Goal: Task Accomplishment & Management: Complete application form

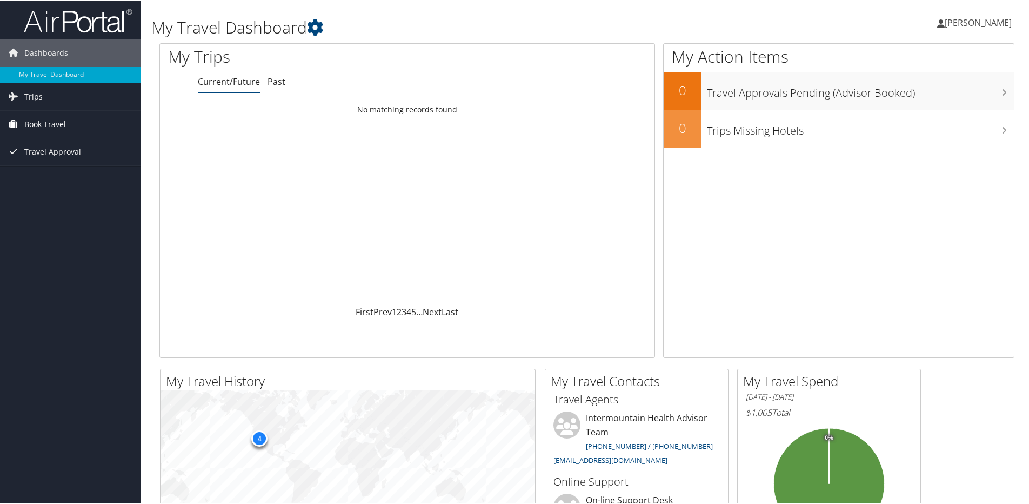
click at [41, 123] on span "Book Travel" at bounding box center [45, 123] width 42 height 27
click at [43, 141] on link "Agent Booking Request" at bounding box center [70, 145] width 141 height 16
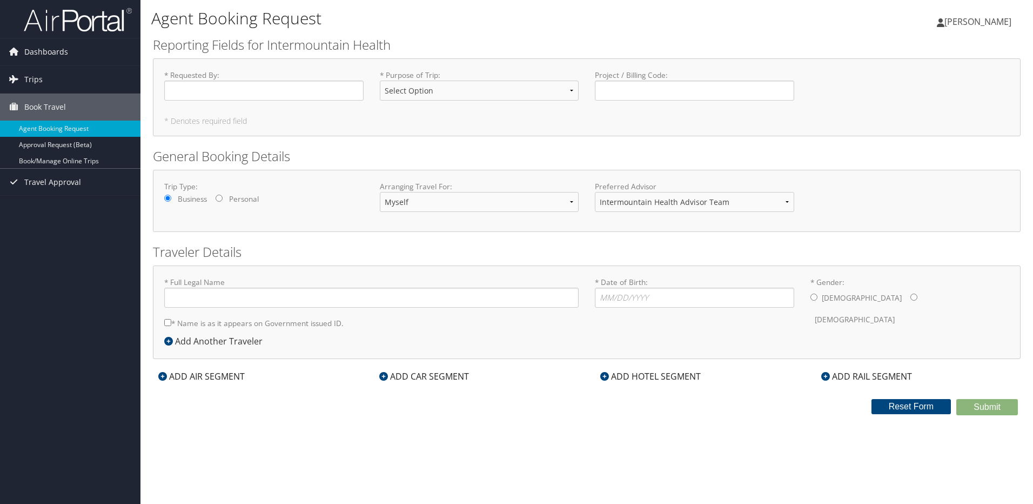
type input "[PERSON_NAME]"
click at [206, 100] on input "* Requested By : Required" at bounding box center [263, 91] width 199 height 20
click at [204, 92] on input "* Requested By : Required" at bounding box center [263, 91] width 199 height 20
type input "mpfoster"
click at [439, 95] on select "Select Option 3rd Party Reimbursable Business CME Conf or Education Groups Pers…" at bounding box center [479, 91] width 199 height 20
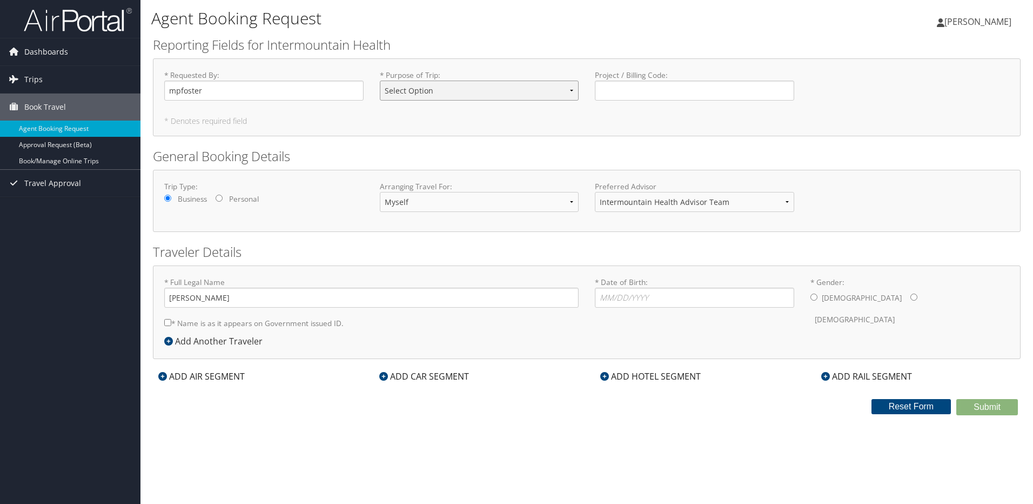
select select "Business"
click at [380, 81] on select "Select Option 3rd Party Reimbursable Business CME Conf or Education Groups Pers…" at bounding box center [479, 91] width 199 height 20
click at [642, 292] on input "* Date of Birth: Invalid Date" at bounding box center [694, 298] width 199 height 20
type input "06/05/1966"
click at [911, 296] on input "* Gender: Male Female" at bounding box center [914, 296] width 7 height 7
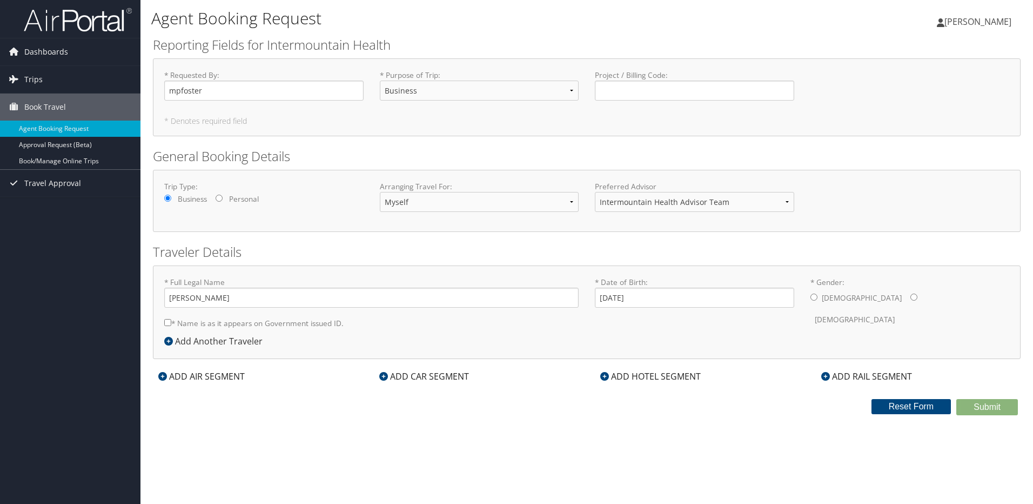
radio input "true"
click at [623, 378] on div "ADD HOTEL SEGMENT" at bounding box center [650, 376] width 111 height 13
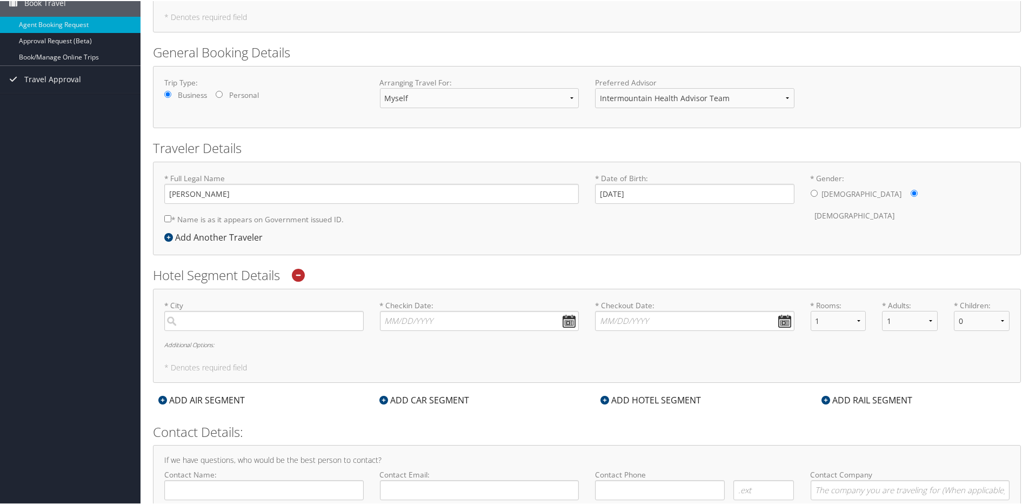
scroll to position [108, 0]
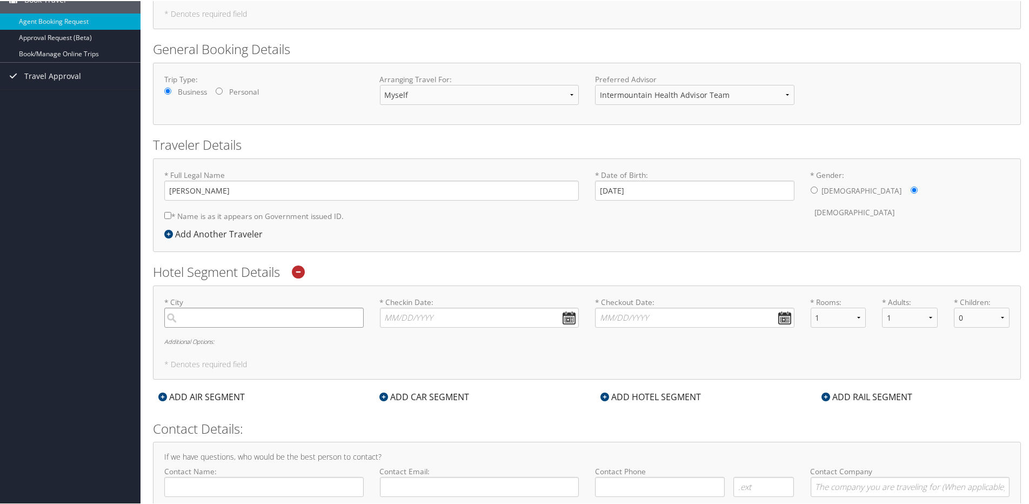
click at [238, 324] on input "search" at bounding box center [263, 316] width 199 height 20
type input "Summerline"
click at [567, 317] on input "* Checkin Date: Dates must be valid" at bounding box center [479, 316] width 199 height 20
click at [569, 317] on input "* Checkin Date: Dates must be valid" at bounding box center [479, 316] width 199 height 20
click at [435, 344] on th "Sep 2025" at bounding box center [440, 342] width 77 height 15
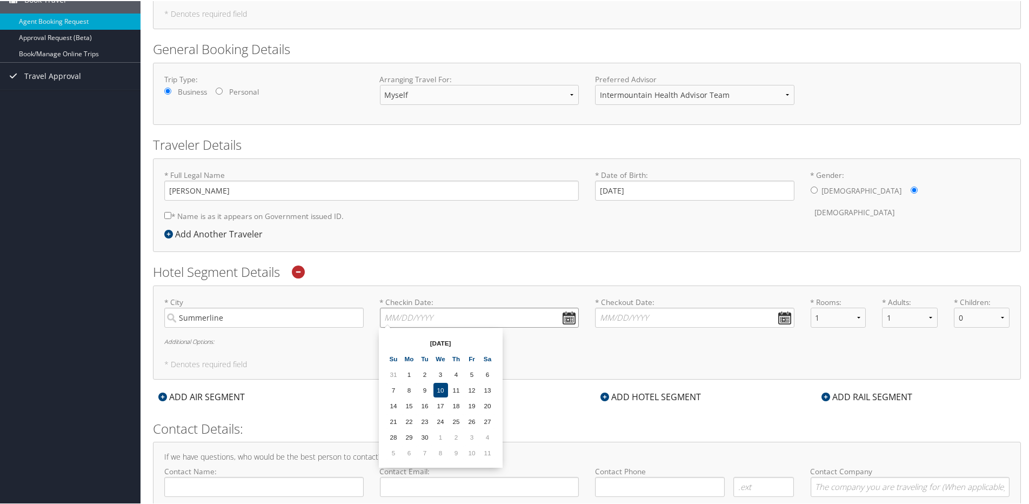
click at [389, 313] on input "* Checkin Date: Dates must be valid" at bounding box center [479, 316] width 199 height 20
type input "10/08/2025"
type input "10/10/2025"
click at [901, 322] on select "1 2 3 4 5" at bounding box center [910, 316] width 56 height 20
select select "2"
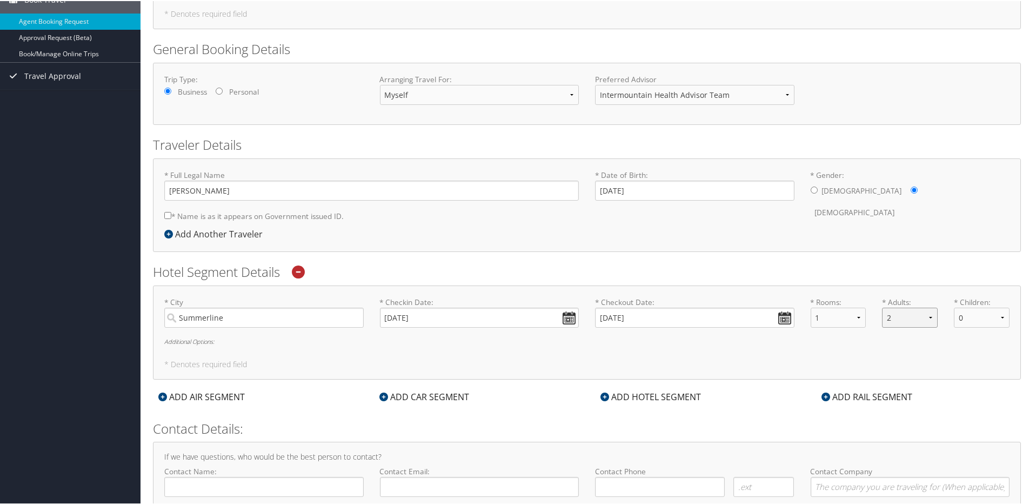
click at [882, 306] on select "1 2 3 4 5" at bounding box center [910, 316] width 56 height 20
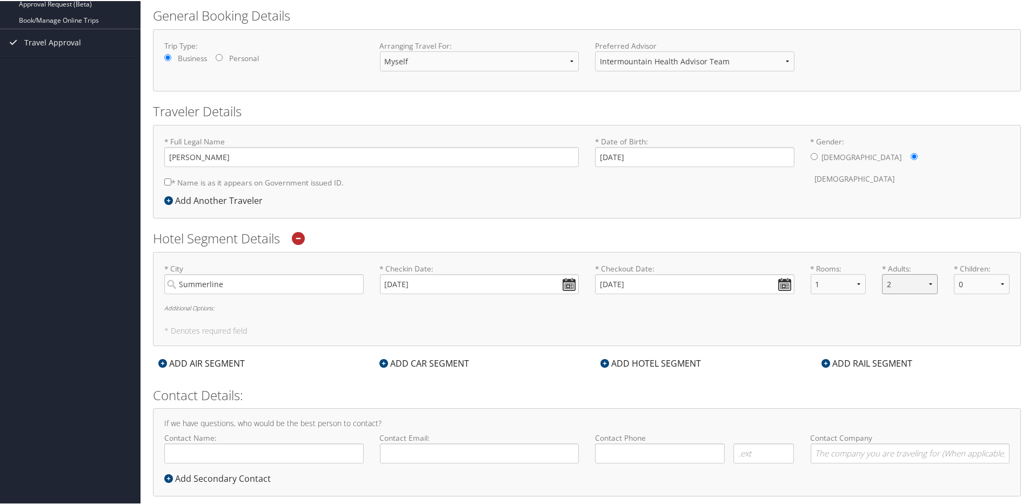
scroll to position [160, 0]
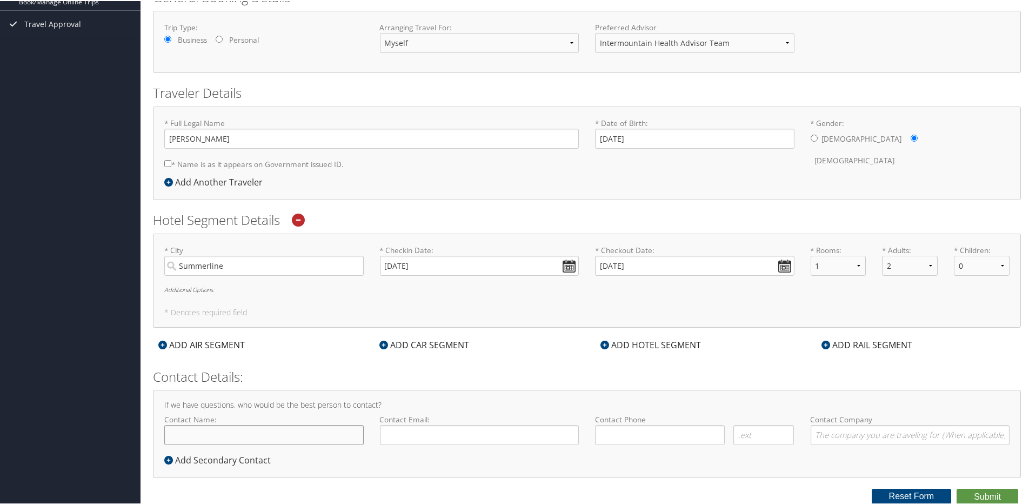
click at [195, 429] on input "Contact Name:" at bounding box center [263, 434] width 199 height 20
type input "Paige Moffatt"
click at [417, 434] on input "Contact Email:" at bounding box center [479, 434] width 199 height 20
type input "paige.moffatt@selecthealth.org"
click at [636, 433] on input "( ) -" at bounding box center [660, 434] width 130 height 20
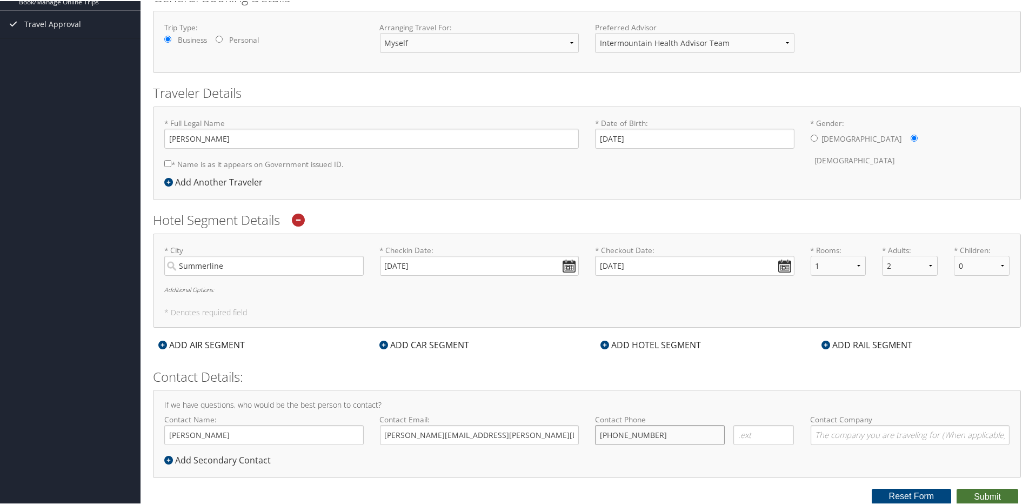
type input "(435) 414-3641"
click at [971, 496] on button "Submit" at bounding box center [988, 495] width 62 height 16
click at [171, 164] on input "* Name is as it appears on Government issued ID." at bounding box center [167, 162] width 7 height 7
checkbox input "true"
click at [976, 499] on button "Submit" at bounding box center [988, 495] width 62 height 16
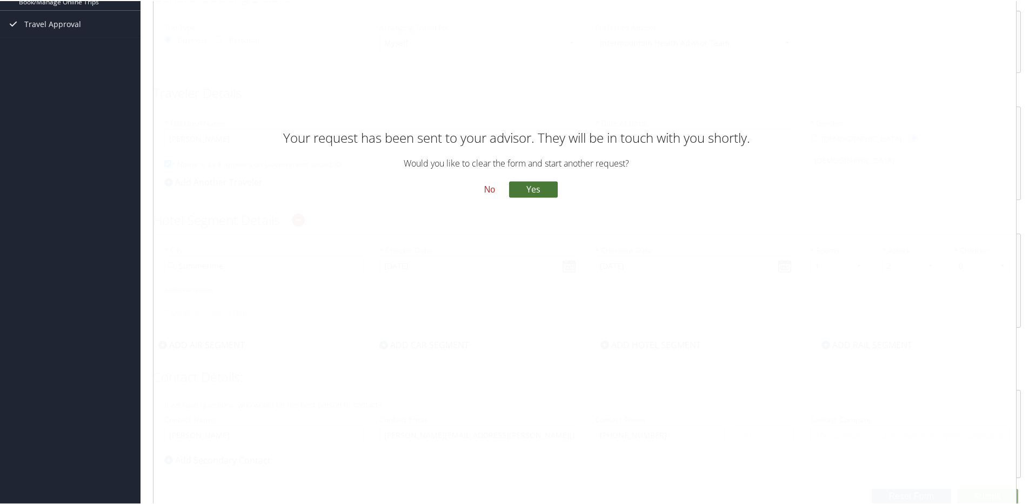
click at [526, 190] on button "Yes" at bounding box center [533, 188] width 49 height 16
